Goal: Obtain resource: Download file/media

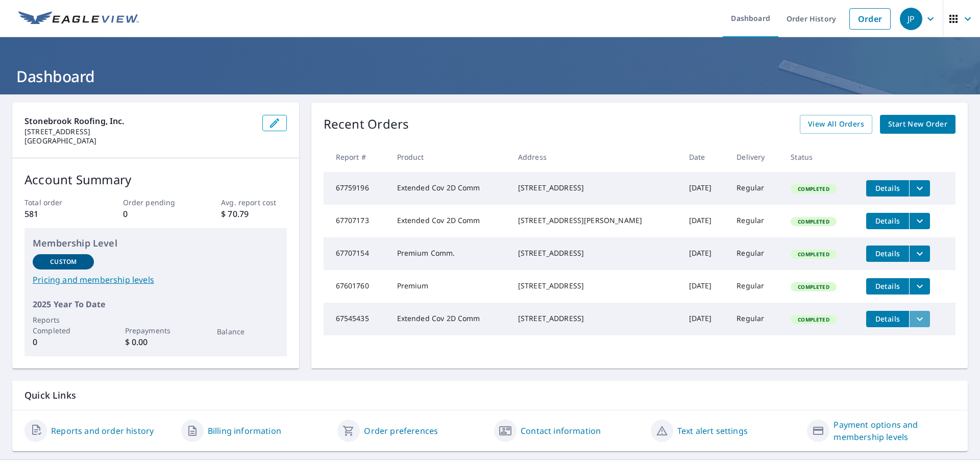
click at [913, 325] on icon "filesDropdownBtn-67545435" at bounding box center [919, 319] width 12 height 12
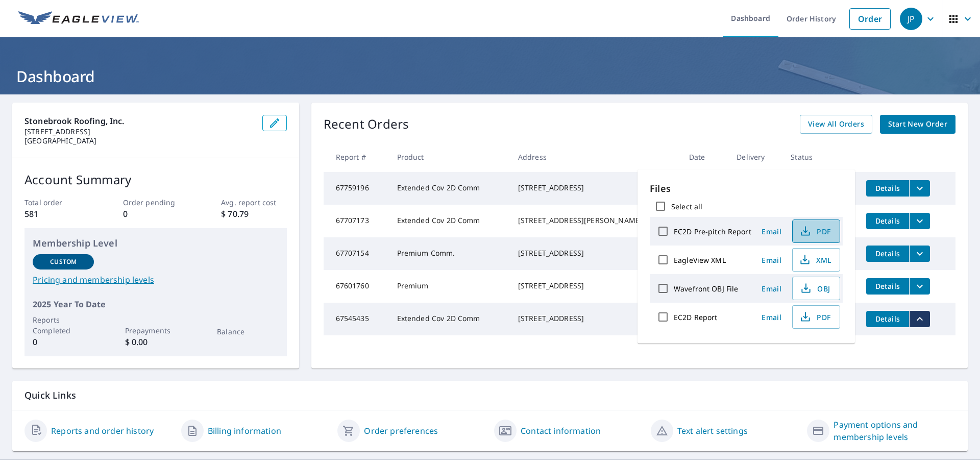
click at [814, 228] on span "PDF" at bounding box center [814, 231] width 33 height 12
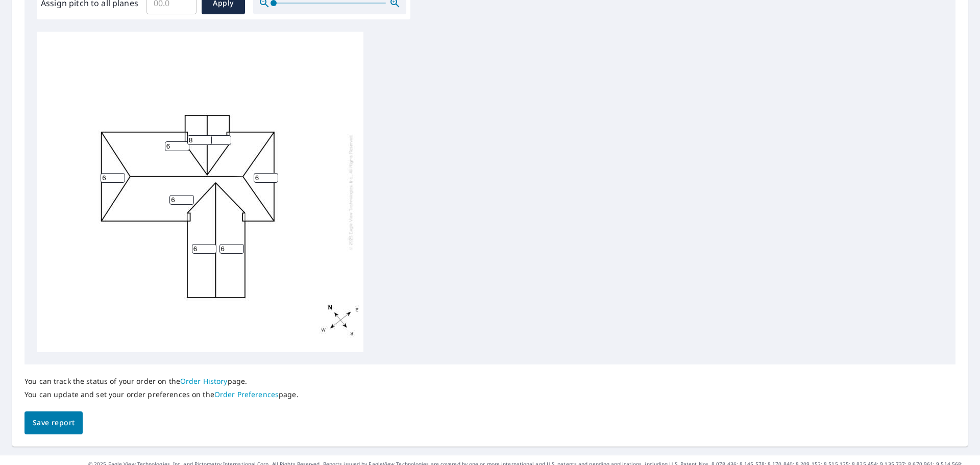
scroll to position [343, 0]
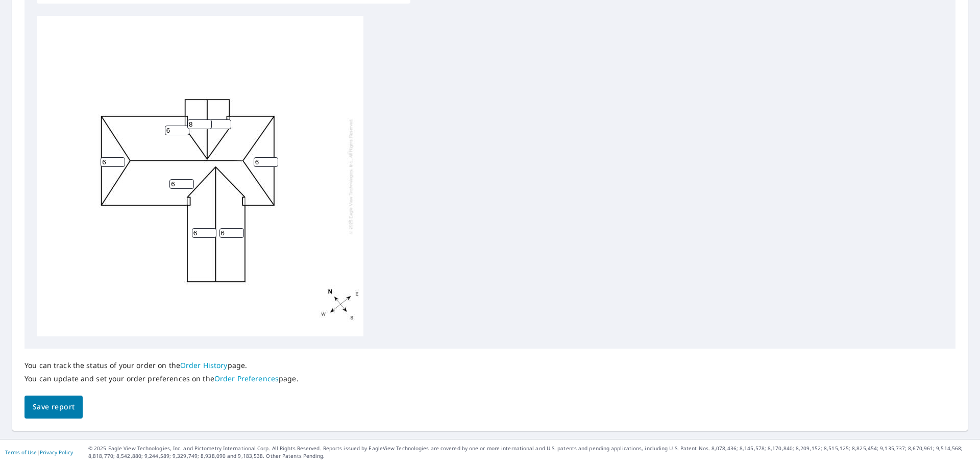
click at [59, 402] on span "Save report" at bounding box center [54, 407] width 42 height 13
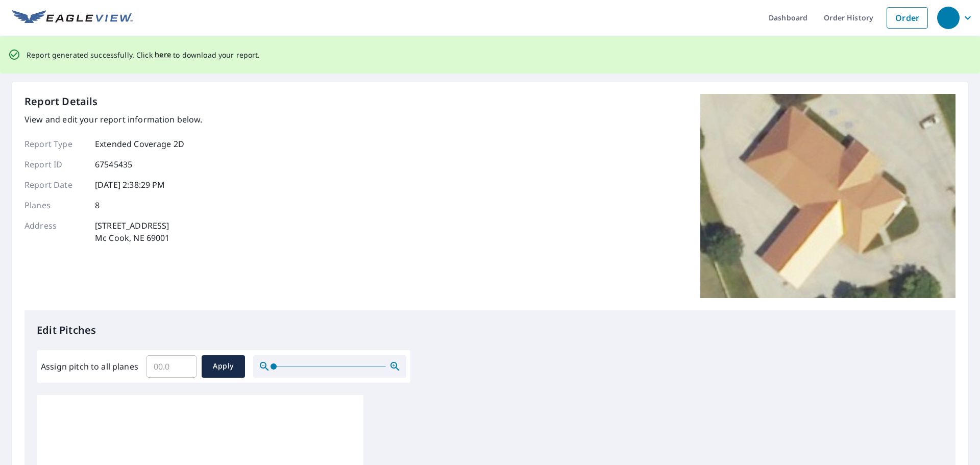
scroll to position [0, 0]
click at [158, 56] on span "here" at bounding box center [163, 55] width 17 height 13
